Goal: Entertainment & Leisure: Consume media (video, audio)

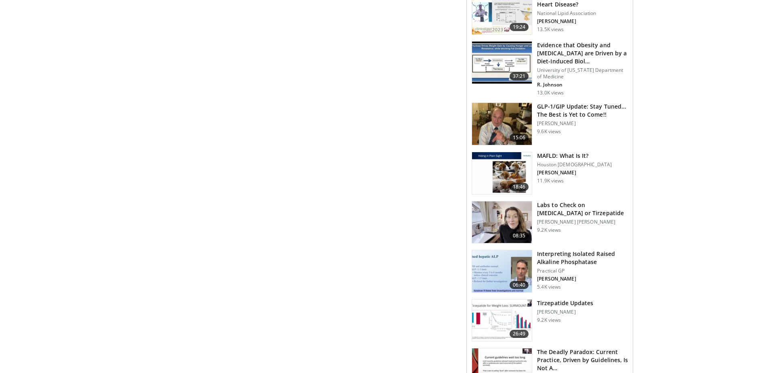
scroll to position [670, 0]
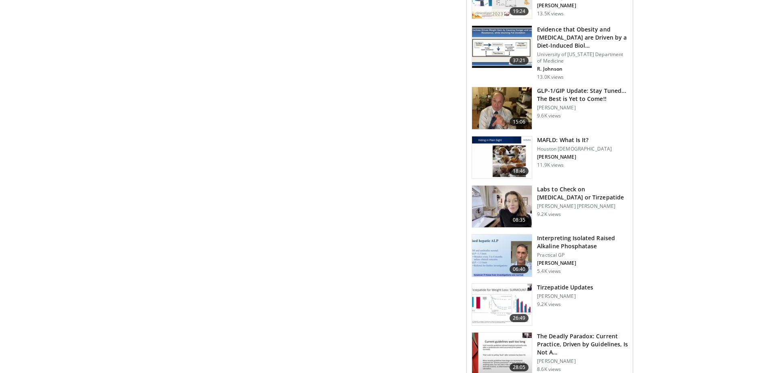
click at [511, 296] on img at bounding box center [502, 305] width 60 height 42
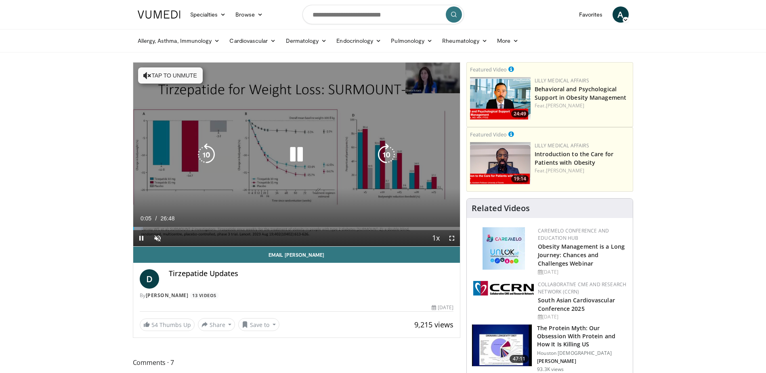
click at [144, 73] on icon "Video Player" at bounding box center [147, 75] width 8 height 8
